Goal: Task Accomplishment & Management: Use online tool/utility

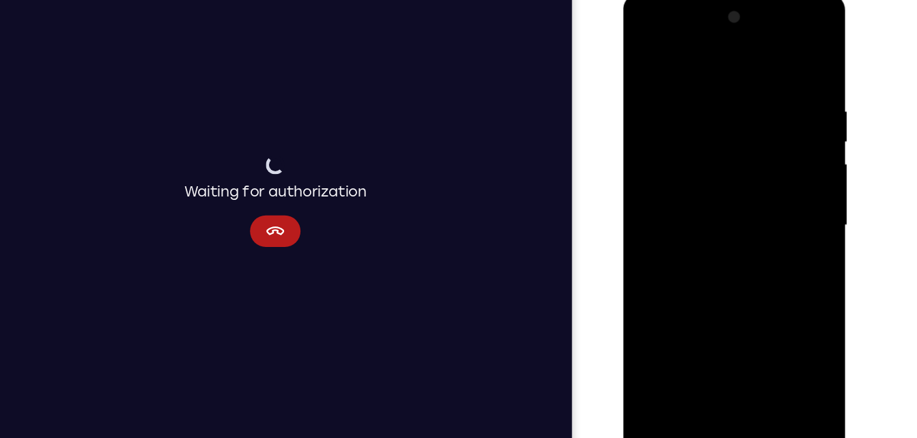
click at [791, 135] on div at bounding box center [720, 194] width 172 height 382
click at [794, 355] on div at bounding box center [720, 194] width 172 height 382
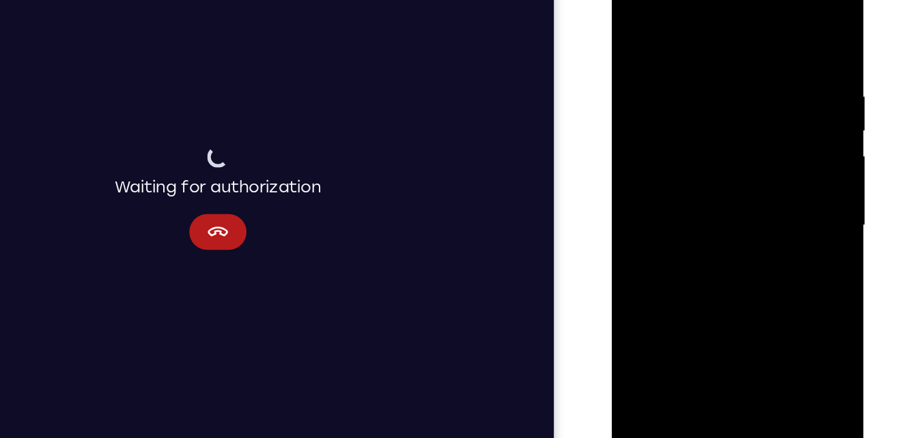
click at [777, 35] on div at bounding box center [709, 164] width 172 height 382
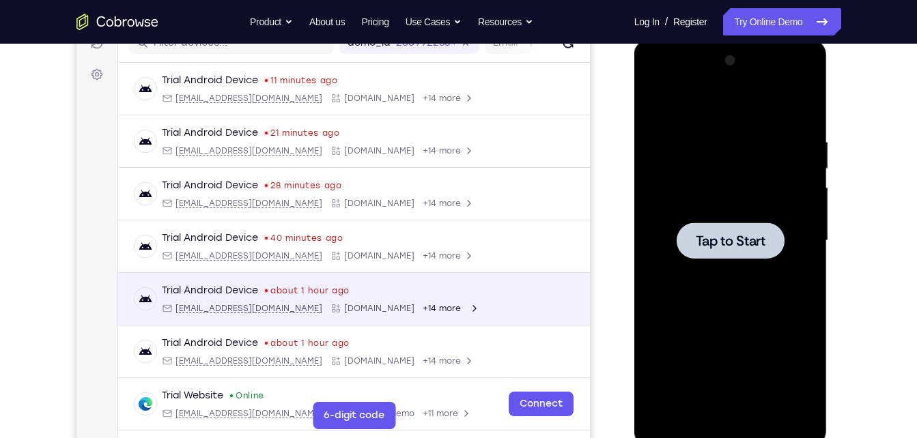
scroll to position [15, 0]
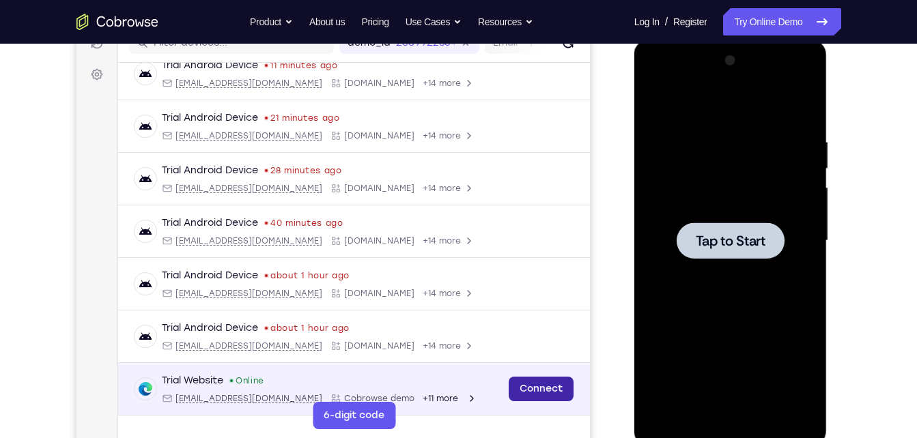
click at [549, 387] on link "Connect" at bounding box center [540, 389] width 65 height 25
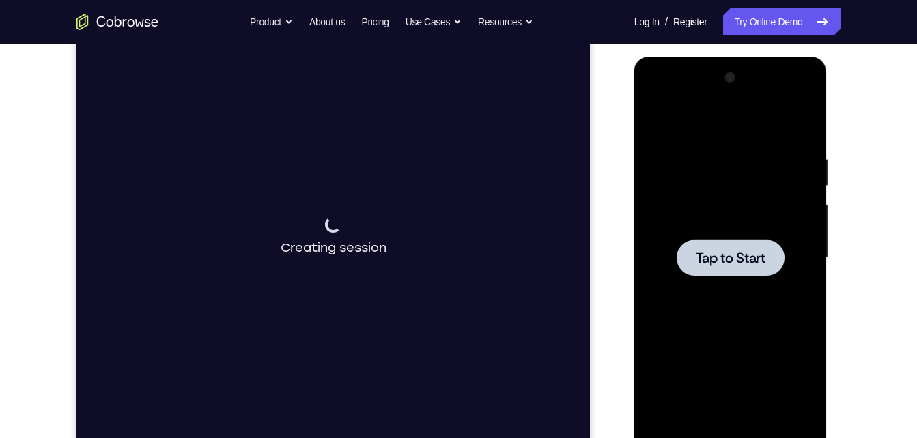
scroll to position [170, 0]
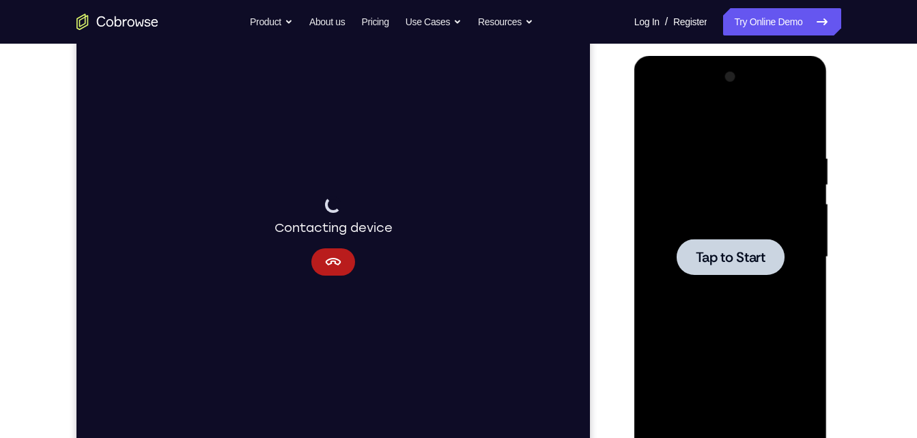
click at [725, 260] on span "Tap to Start" at bounding box center [731, 258] width 70 height 14
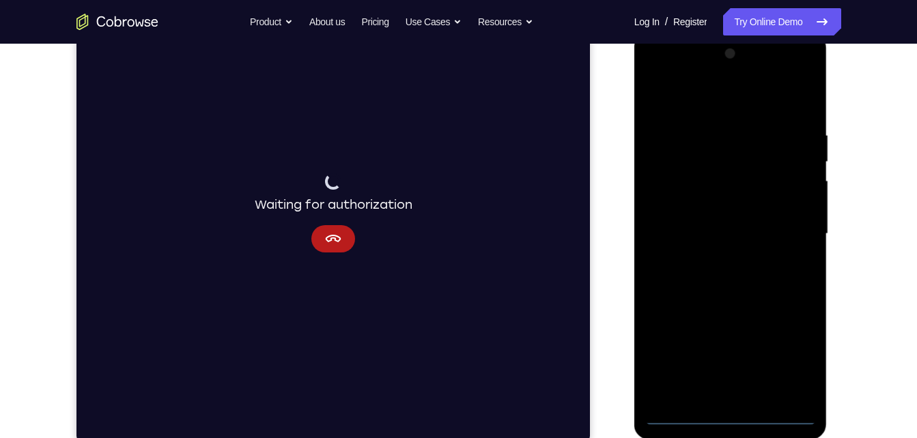
scroll to position [193, 0]
click at [735, 422] on div at bounding box center [731, 235] width 172 height 382
click at [789, 365] on div at bounding box center [731, 235] width 172 height 382
click at [705, 98] on div at bounding box center [731, 235] width 172 height 382
click at [788, 232] on div at bounding box center [731, 235] width 172 height 382
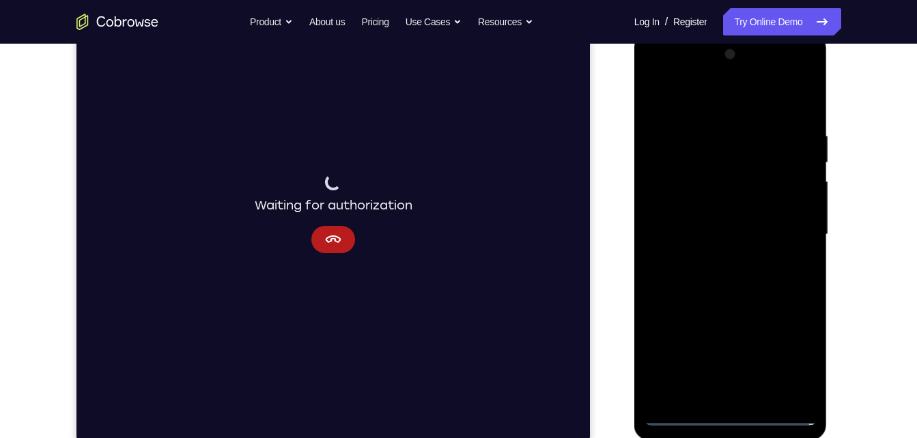
click at [716, 262] on div at bounding box center [731, 235] width 172 height 382
click at [703, 223] on div at bounding box center [731, 235] width 172 height 382
click at [717, 207] on div at bounding box center [731, 235] width 172 height 382
click at [718, 234] on div at bounding box center [731, 235] width 172 height 382
click at [749, 285] on div at bounding box center [731, 235] width 172 height 382
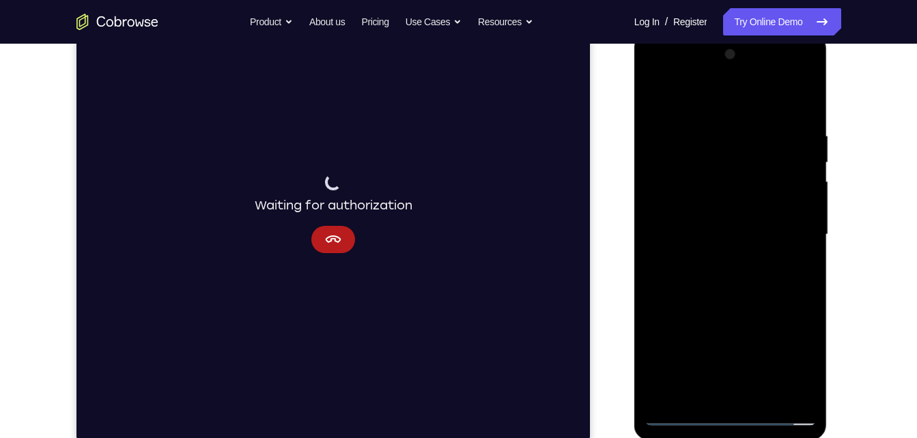
click at [750, 279] on div at bounding box center [731, 235] width 172 height 382
click at [729, 298] on div at bounding box center [731, 235] width 172 height 382
click at [807, 96] on div at bounding box center [731, 235] width 172 height 382
drag, startPoint x: 776, startPoint y: 141, endPoint x: 819, endPoint y: 404, distance: 267.1
click at [819, 404] on div at bounding box center [730, 236] width 193 height 407
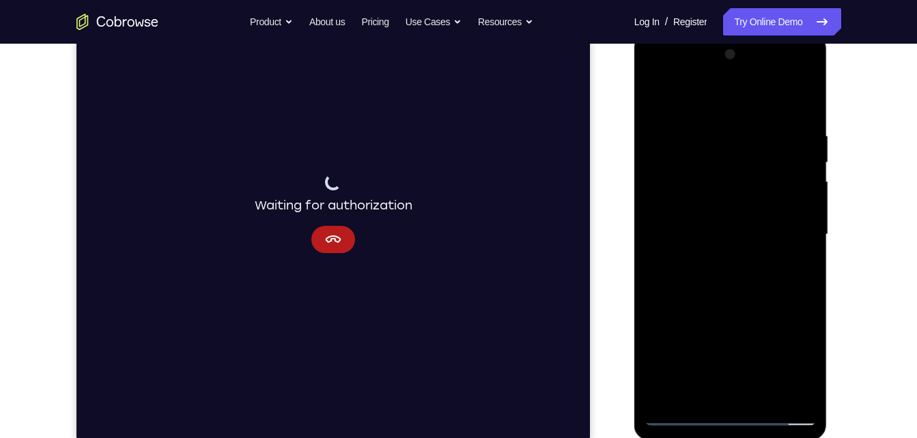
drag, startPoint x: 738, startPoint y: 257, endPoint x: 746, endPoint y: 473, distance: 216.6
click at [746, 438] on html "Online web based iOS Simulators and Android Emulators. Run iPhone, iPad, Mobile…" at bounding box center [731, 238] width 195 height 410
click at [657, 96] on div at bounding box center [731, 235] width 172 height 382
click at [763, 396] on div at bounding box center [731, 235] width 172 height 382
click at [716, 310] on div at bounding box center [731, 235] width 172 height 382
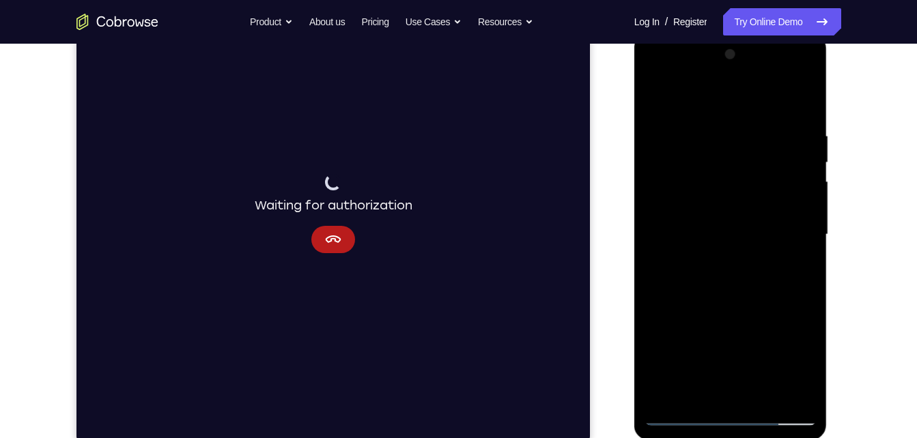
click at [658, 98] on div at bounding box center [731, 235] width 172 height 382
click at [712, 125] on div at bounding box center [731, 235] width 172 height 382
click at [800, 105] on div at bounding box center [731, 235] width 172 height 382
click at [784, 126] on div at bounding box center [731, 235] width 172 height 382
click at [802, 101] on div at bounding box center [731, 235] width 172 height 382
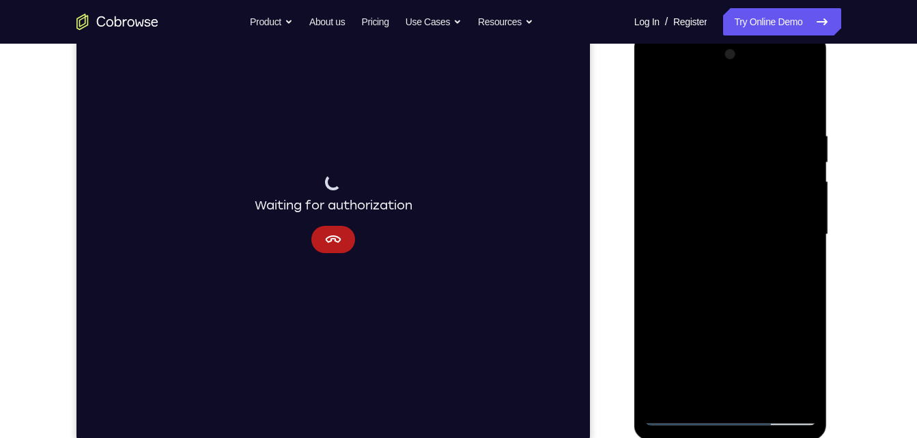
click at [761, 117] on div at bounding box center [731, 235] width 172 height 382
click at [800, 104] on div at bounding box center [731, 235] width 172 height 382
click at [796, 108] on div at bounding box center [731, 235] width 172 height 382
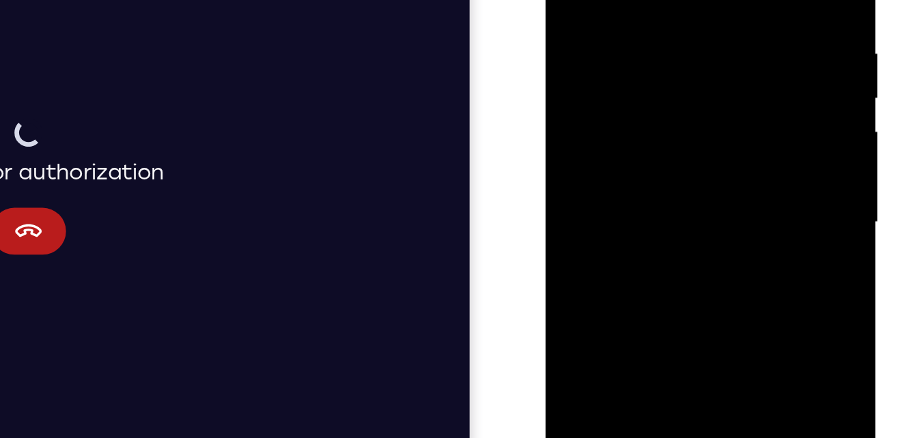
click at [719, 66] on div at bounding box center [642, 78] width 172 height 382
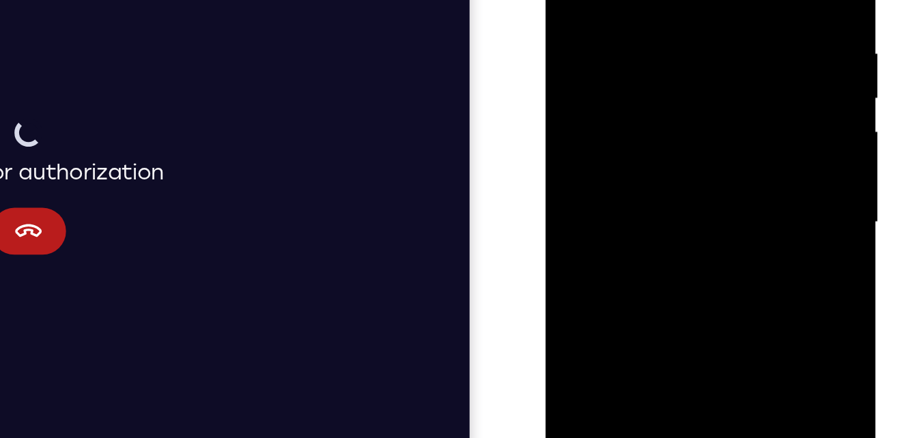
click at [719, 66] on div at bounding box center [642, 78] width 172 height 382
click at [718, 96] on div at bounding box center [642, 78] width 172 height 382
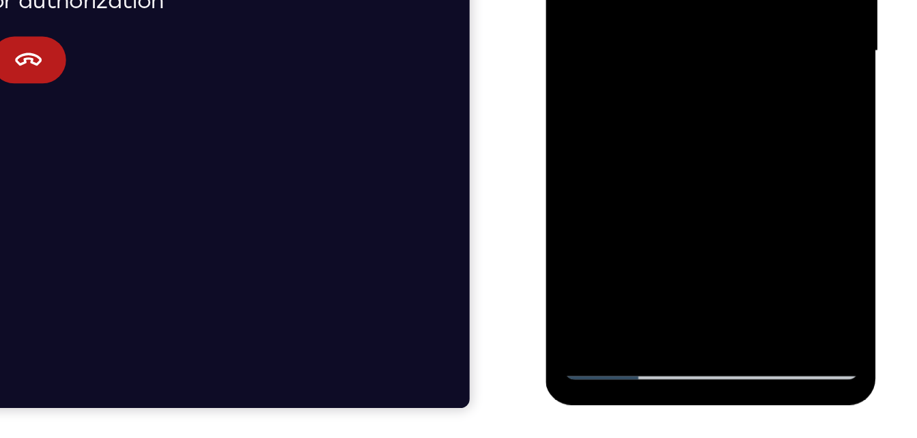
scroll to position [215, 0]
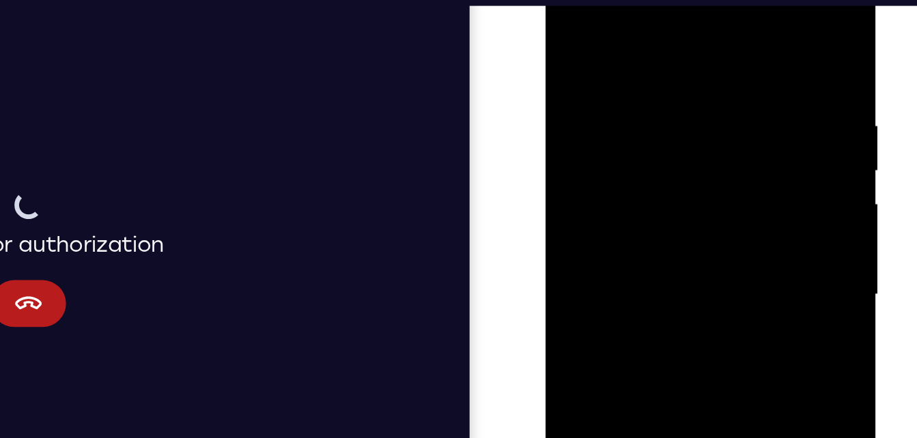
drag, startPoint x: 629, startPoint y: 100, endPoint x: 634, endPoint y: 255, distance: 155.1
click at [634, 255] on div at bounding box center [642, 151] width 172 height 382
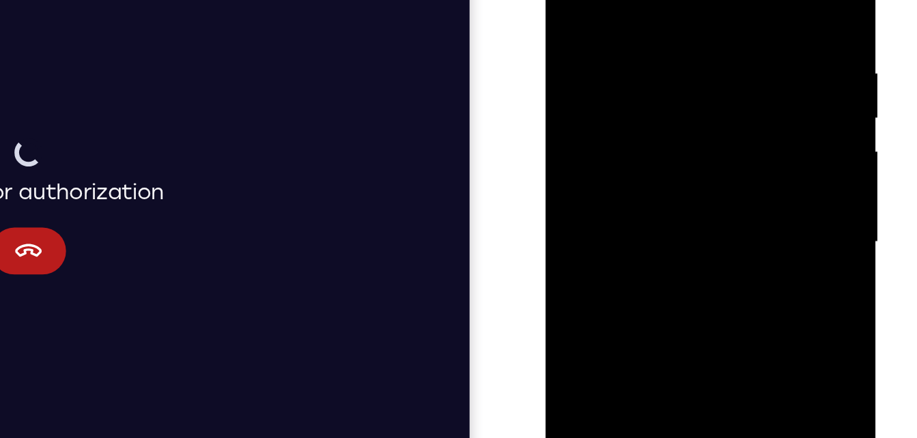
click at [718, 0] on div at bounding box center [642, 98] width 172 height 382
drag, startPoint x: 676, startPoint y: 26, endPoint x: 637, endPoint y: 167, distance: 146.6
click at [637, 167] on div at bounding box center [642, 98] width 172 height 382
drag, startPoint x: 669, startPoint y: 29, endPoint x: 613, endPoint y: 232, distance: 210.4
click at [613, 232] on div at bounding box center [642, 98] width 172 height 382
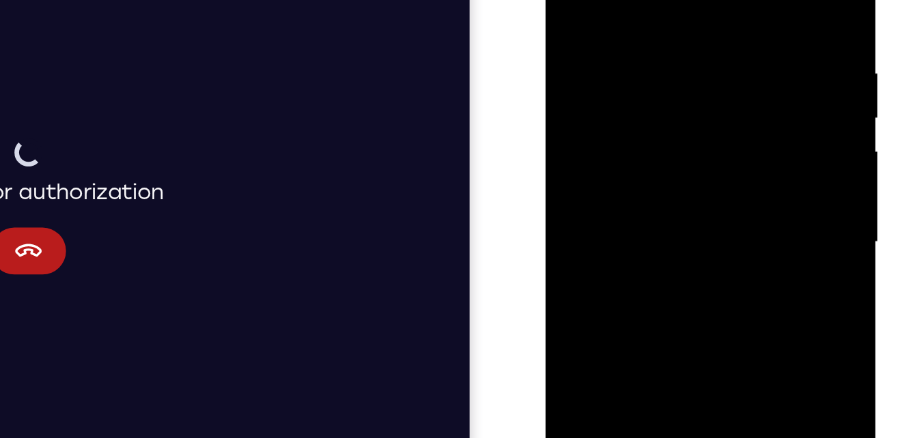
click at [576, 47] on div at bounding box center [642, 98] width 172 height 382
click at [573, 77] on div at bounding box center [642, 98] width 172 height 382
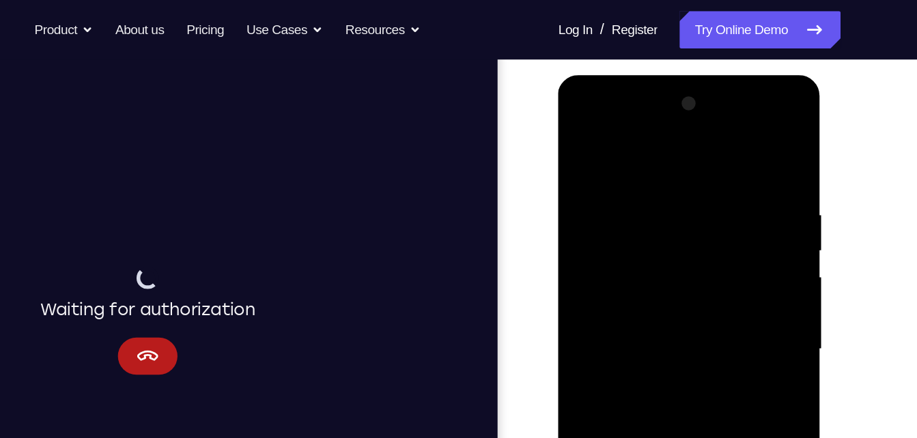
scroll to position [170, 0]
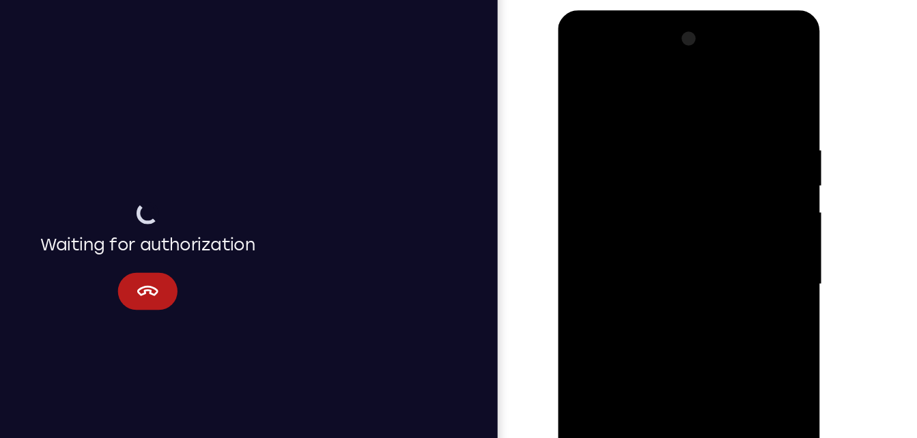
drag, startPoint x: 684, startPoint y: 152, endPoint x: 568, endPoint y: 161, distance: 116.4
click at [568, 161] on div at bounding box center [654, 211] width 172 height 382
click at [731, 128] on div at bounding box center [654, 211] width 172 height 382
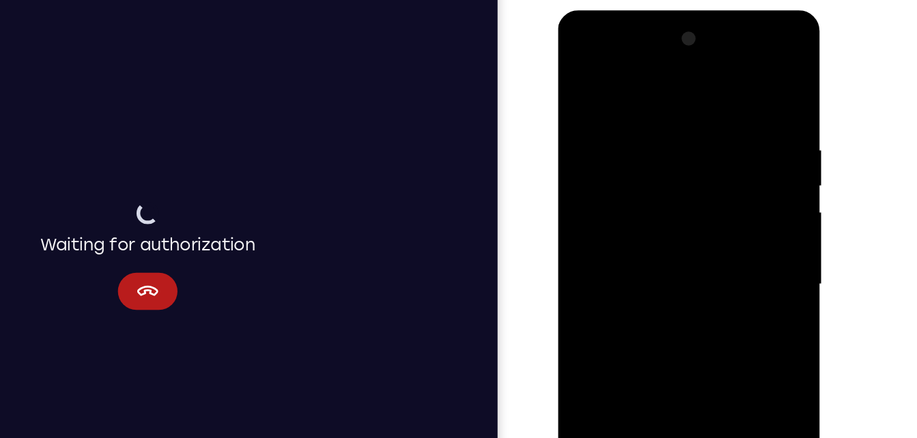
click at [731, 128] on div at bounding box center [654, 211] width 172 height 382
click at [573, 144] on div at bounding box center [654, 211] width 172 height 382
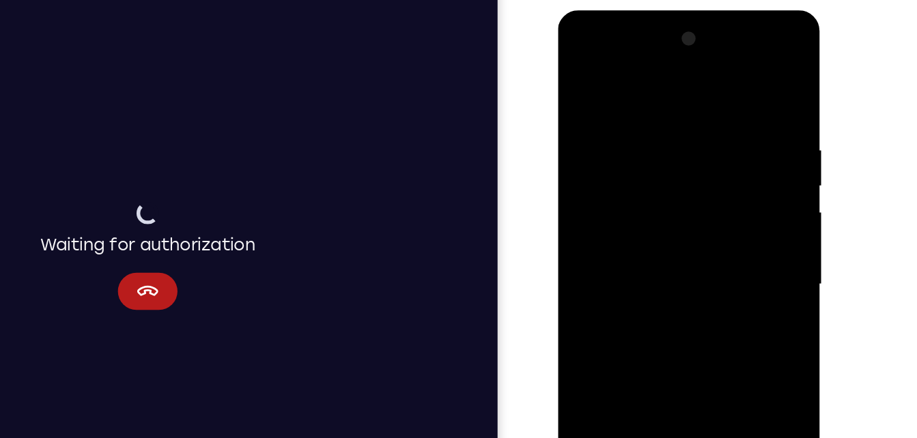
click at [573, 144] on div at bounding box center [654, 211] width 172 height 382
click at [730, 168] on div at bounding box center [654, 211] width 172 height 382
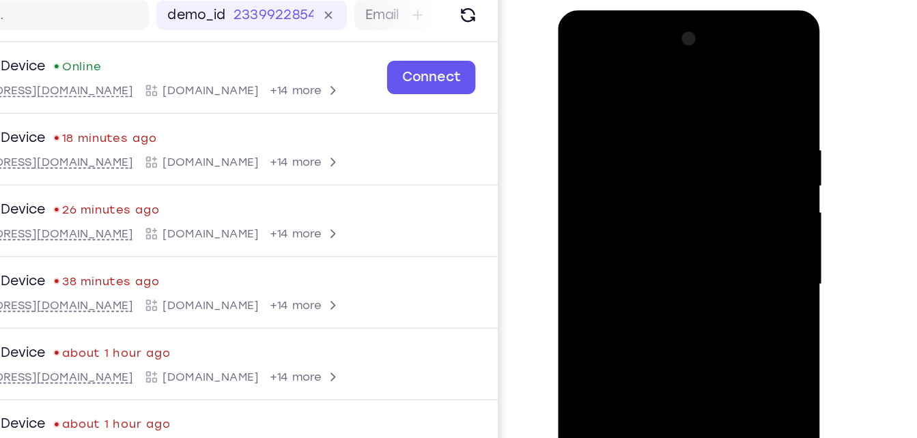
click at [730, 168] on div at bounding box center [654, 211] width 172 height 382
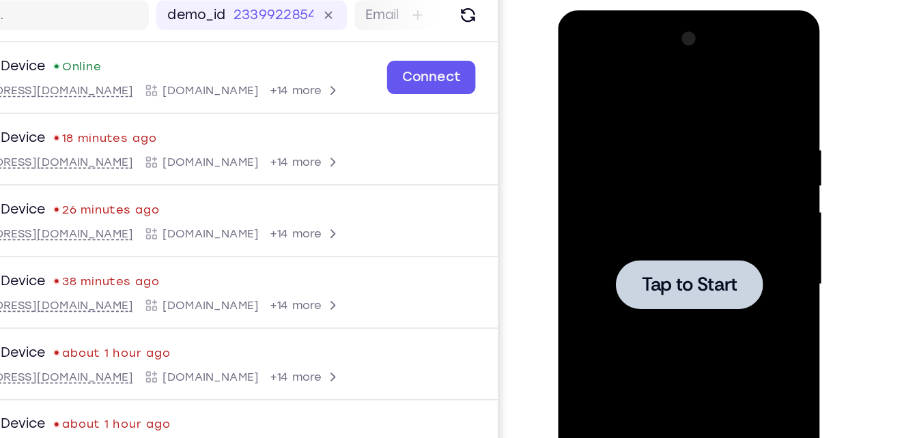
click at [730, 168] on div at bounding box center [654, 211] width 172 height 382
